Goal: Task Accomplishment & Management: Manage account settings

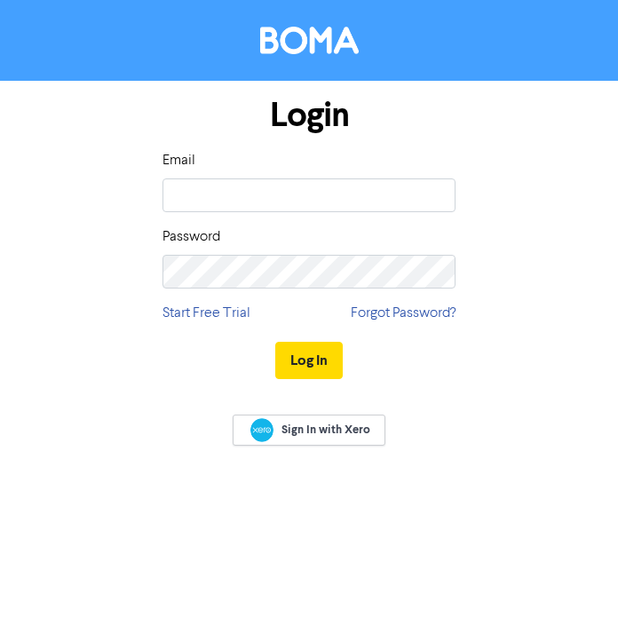
type input "[PERSON_NAME][EMAIL_ADDRESS][DOMAIN_NAME]"
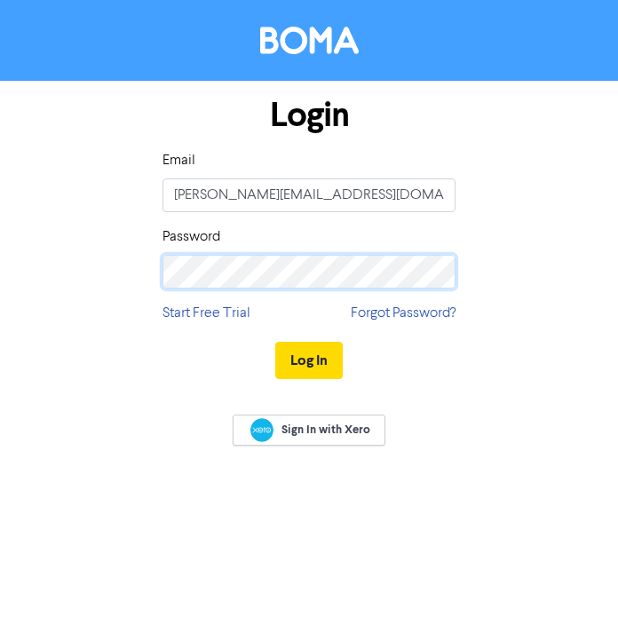
click at [275, 342] on button "Log In" at bounding box center [308, 360] width 67 height 37
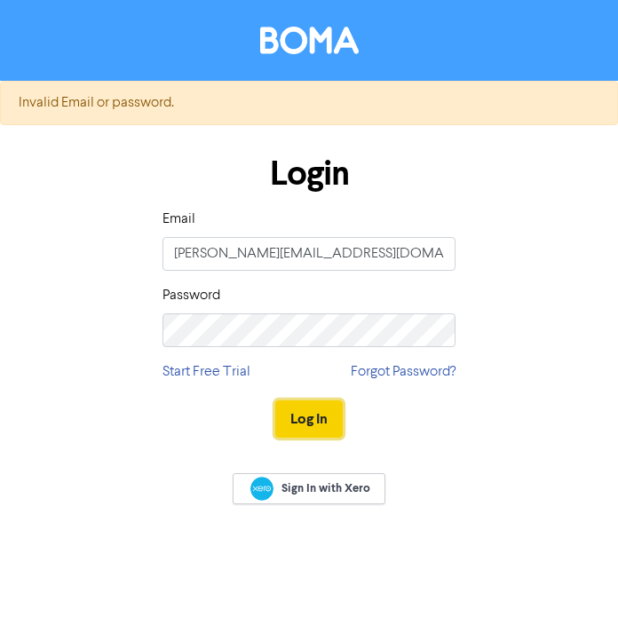
click at [310, 416] on button "Log In" at bounding box center [308, 418] width 67 height 37
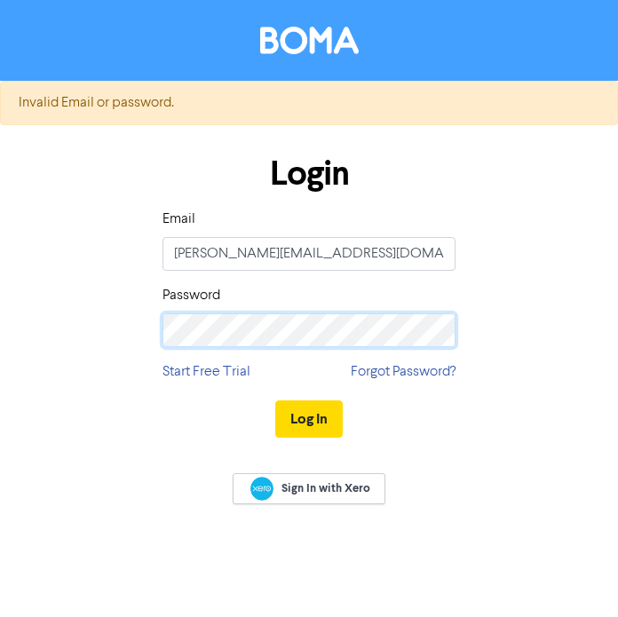
click at [275, 400] on button "Log In" at bounding box center [308, 418] width 67 height 37
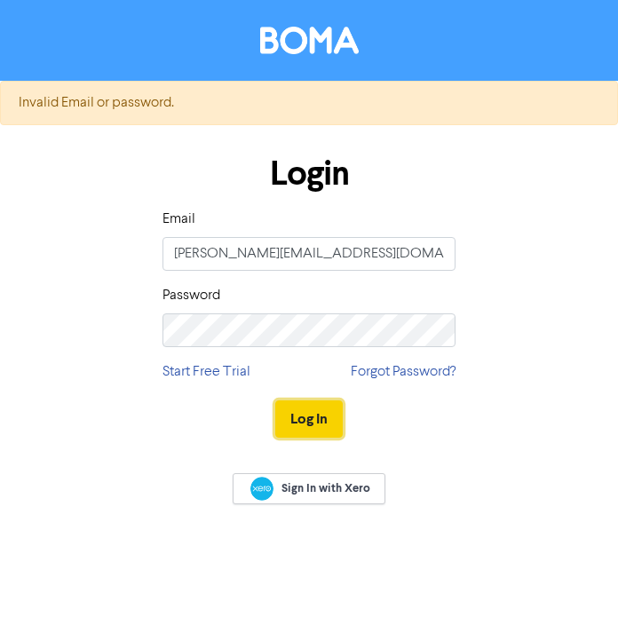
click at [297, 411] on button "Log In" at bounding box center [308, 418] width 67 height 37
click at [412, 363] on link "Forgot Password?" at bounding box center [403, 371] width 105 height 21
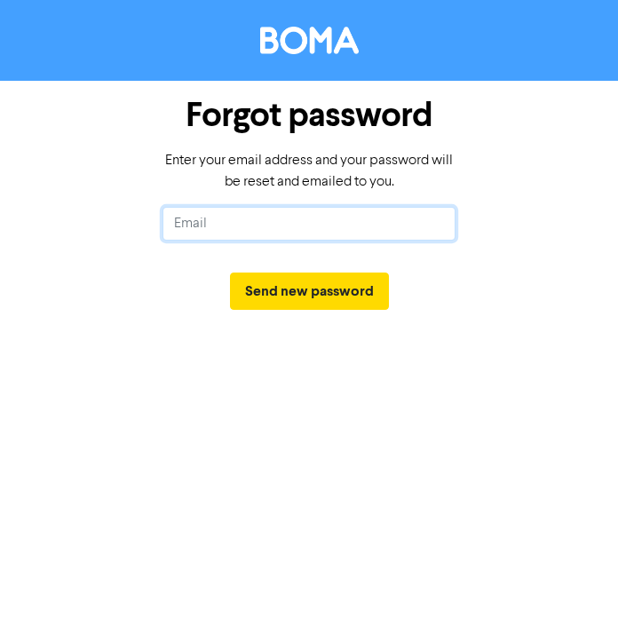
click at [277, 213] on input "text" at bounding box center [308, 224] width 293 height 34
type input "[PERSON_NAME][EMAIL_ADDRESS][DOMAIN_NAME]"
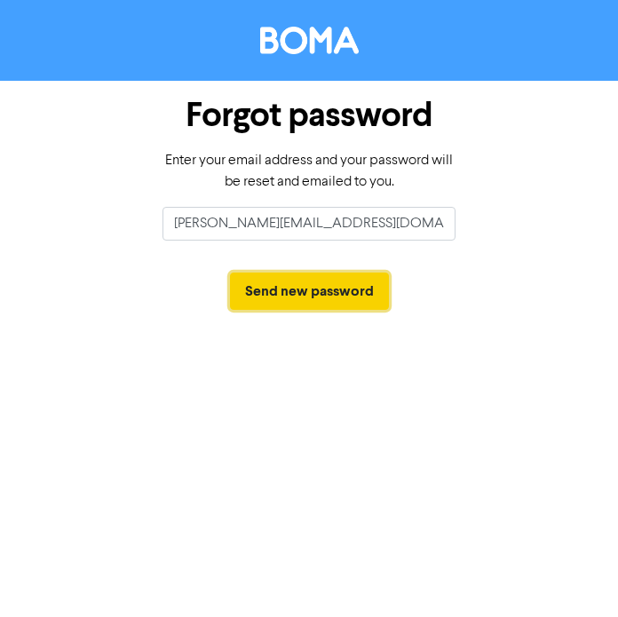
click at [340, 298] on button "Send new password" at bounding box center [309, 291] width 159 height 37
